Goal: Obtain resource: Download file/media

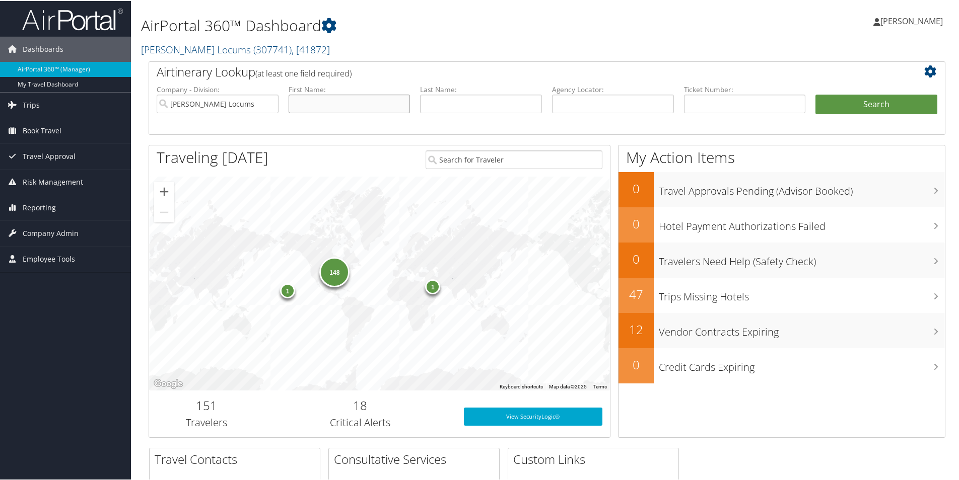
click at [383, 111] on input "text" at bounding box center [350, 103] width 122 height 19
type input "[PERSON_NAME]"
click at [503, 105] on input "text" at bounding box center [481, 103] width 122 height 19
type input "sanj"
click at [815, 94] on button "Search" at bounding box center [876, 104] width 122 height 20
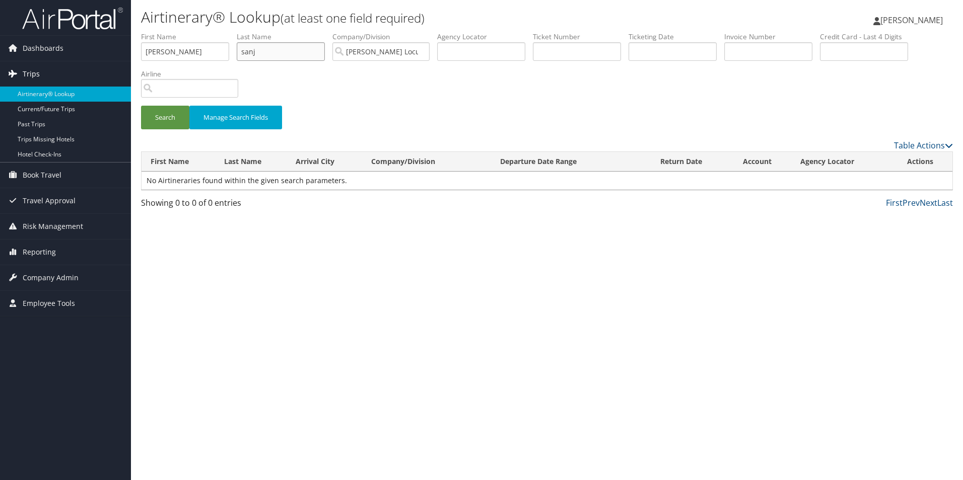
drag, startPoint x: 222, startPoint y: 56, endPoint x: 129, endPoint y: 66, distance: 93.7
click at [130, 69] on div "Dashboards AirPortal 360™ (Manager) My Travel Dashboard Trips Airtinerary® Look…" at bounding box center [481, 240] width 963 height 480
click at [141, 106] on button "Search" at bounding box center [165, 118] width 48 height 24
drag, startPoint x: 210, startPoint y: 56, endPoint x: 120, endPoint y: 48, distance: 89.5
click at [120, 48] on div "Dashboards AirPortal 360™ (Manager) My Travel Dashboard Trips Airtinerary® Look…" at bounding box center [481, 240] width 963 height 480
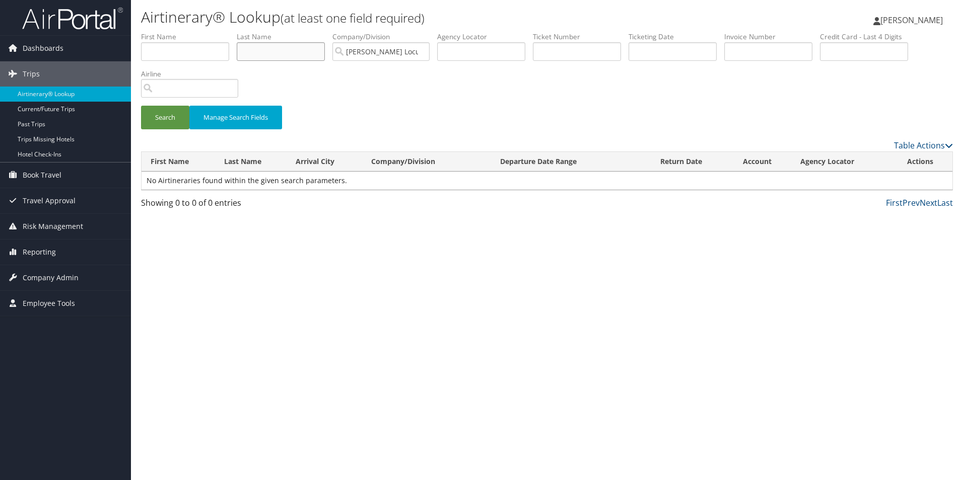
paste input "[PERSON_NAME]"
type input "[PERSON_NAME]"
click at [184, 56] on input "text" at bounding box center [185, 51] width 88 height 19
type input "sanj"
click at [141, 106] on button "Search" at bounding box center [165, 118] width 48 height 24
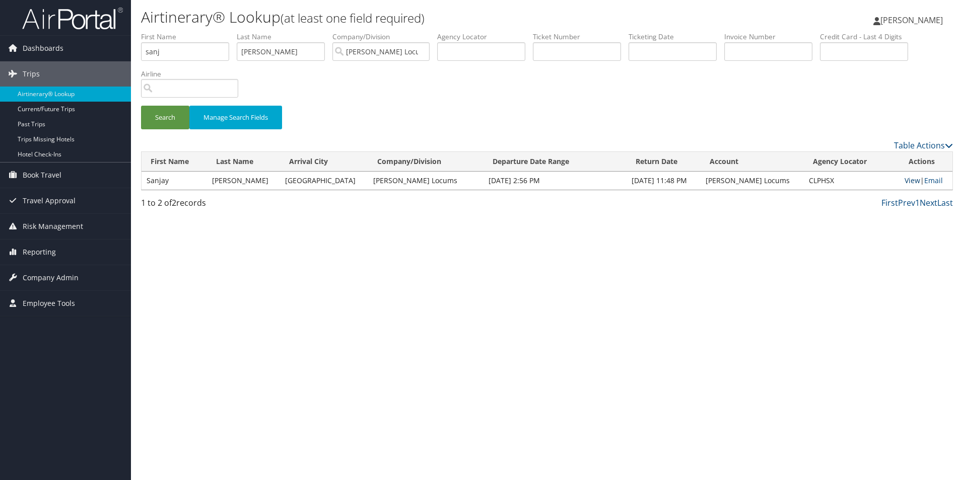
click at [907, 178] on link "View" at bounding box center [912, 181] width 16 height 10
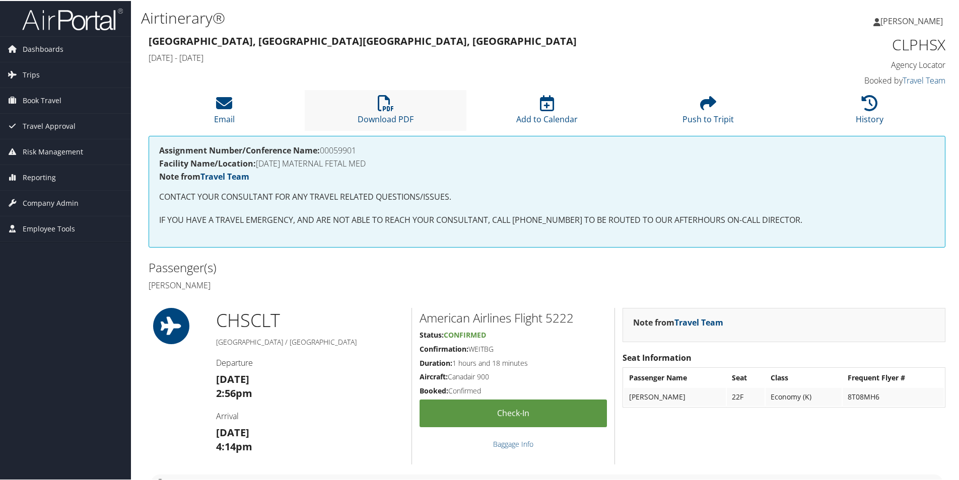
click at [441, 120] on li "Download PDF" at bounding box center [385, 109] width 161 height 41
click at [392, 102] on icon at bounding box center [386, 102] width 16 height 16
